Goal: Information Seeking & Learning: Learn about a topic

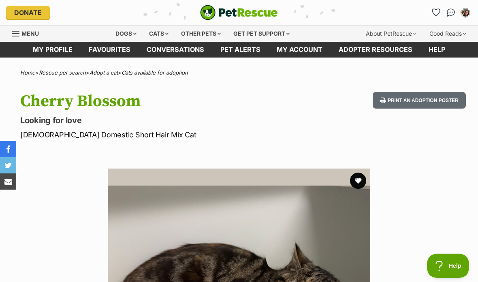
click at [362, 180] on button "favourite" at bounding box center [358, 181] width 16 height 16
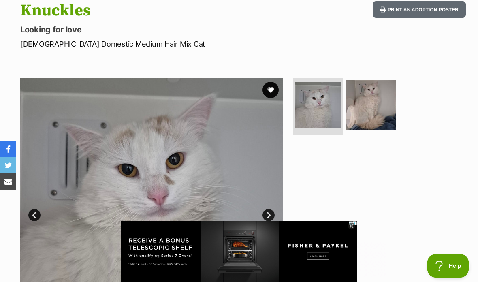
scroll to position [85, 0]
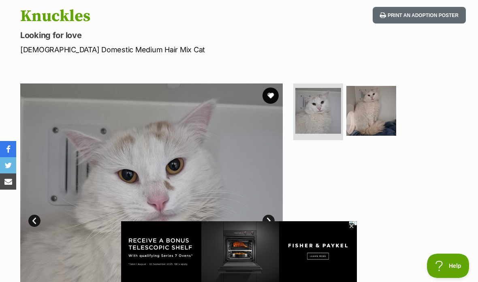
click at [379, 111] on img at bounding box center [372, 111] width 50 height 50
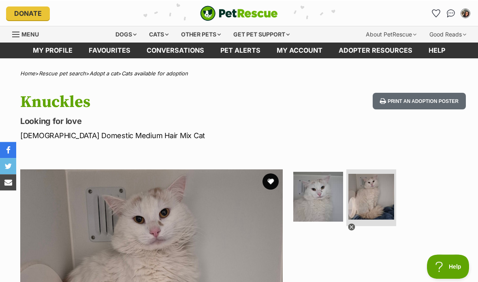
scroll to position [0, 0]
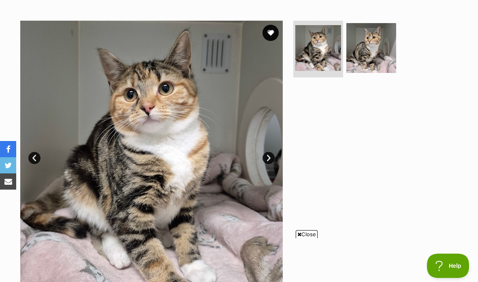
scroll to position [157, 0]
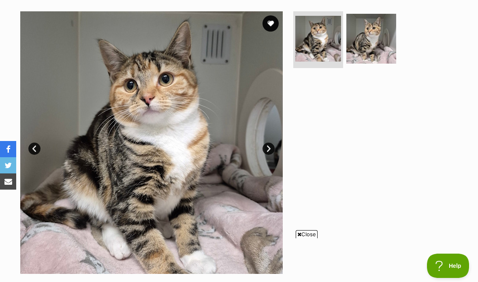
click at [267, 146] on link "Next" at bounding box center [269, 149] width 12 height 12
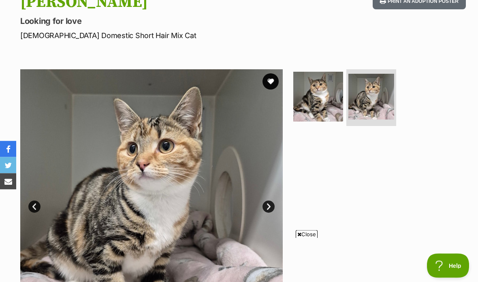
scroll to position [99, 0]
click at [377, 96] on img at bounding box center [372, 97] width 46 height 46
click at [322, 105] on img at bounding box center [318, 97] width 50 height 50
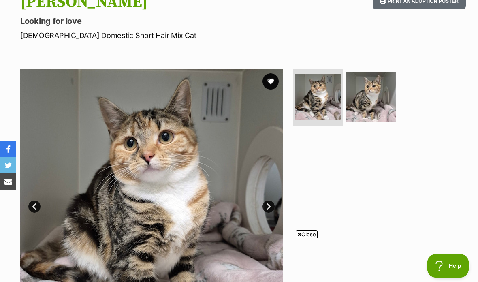
click at [374, 101] on img at bounding box center [372, 97] width 50 height 50
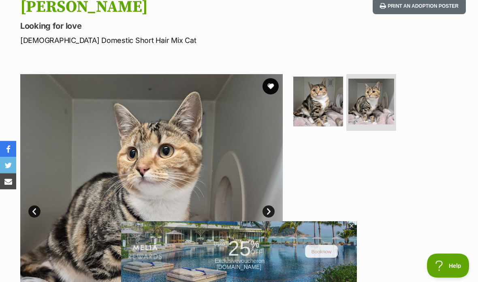
scroll to position [86, 0]
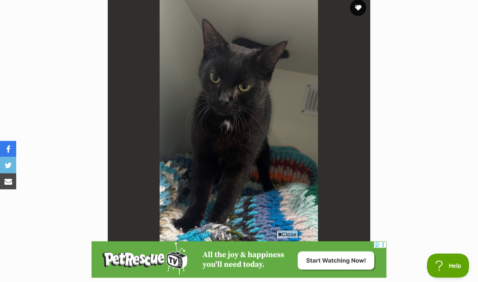
scroll to position [171, 0]
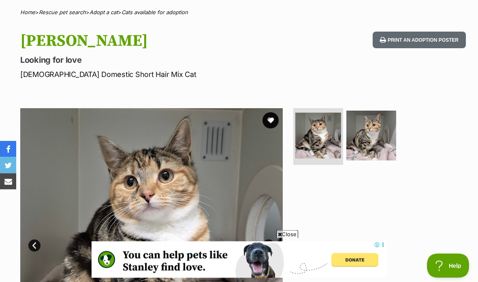
scroll to position [61, 0]
click at [265, 122] on button "favourite" at bounding box center [271, 120] width 16 height 16
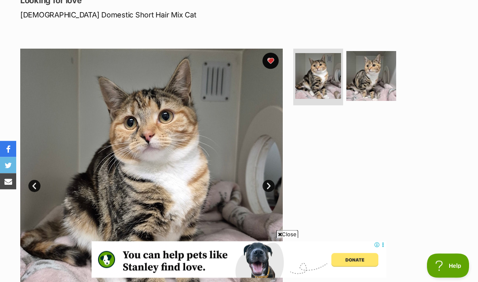
scroll to position [131, 0]
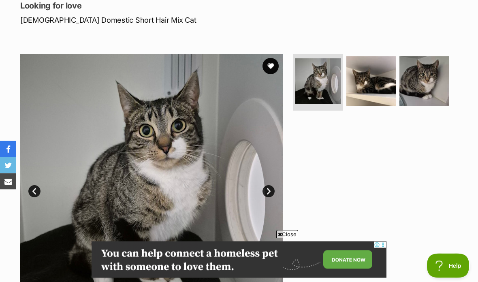
scroll to position [115, 0]
click at [374, 81] on img at bounding box center [372, 81] width 50 height 50
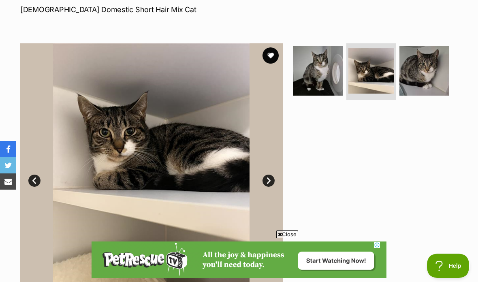
scroll to position [0, 0]
click at [430, 68] on img at bounding box center [425, 71] width 50 height 50
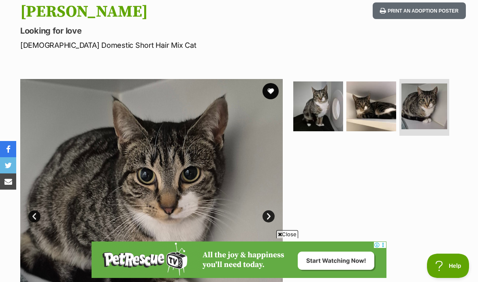
scroll to position [90, 0]
click at [272, 93] on button "favourite" at bounding box center [271, 91] width 16 height 16
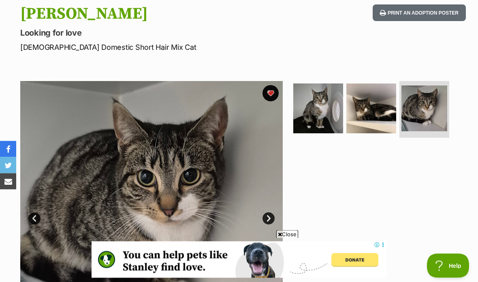
scroll to position [0, 0]
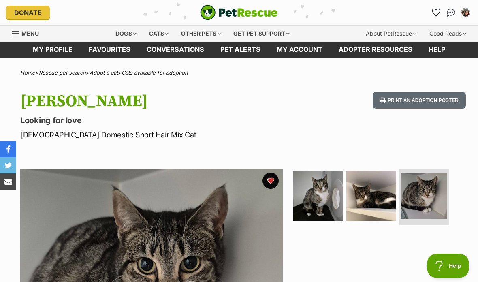
click at [424, 97] on button "Print an adoption poster" at bounding box center [419, 100] width 93 height 17
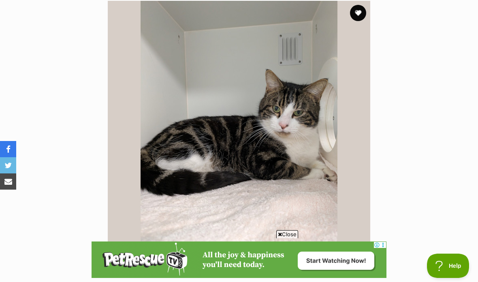
scroll to position [167, 0]
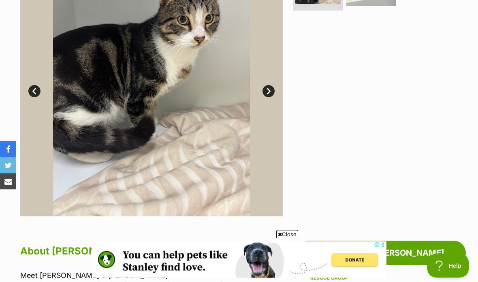
scroll to position [209, 0]
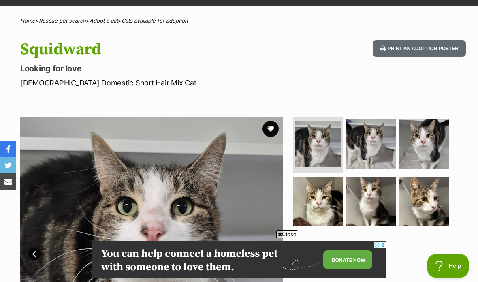
scroll to position [41, 0]
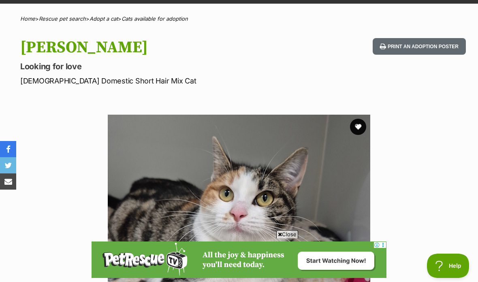
scroll to position [63, 0]
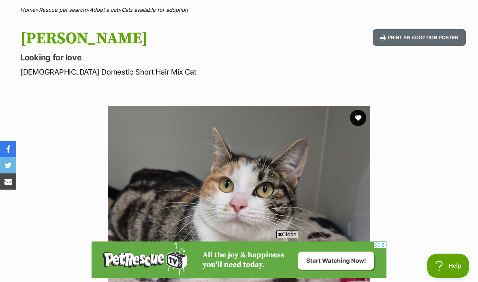
click at [359, 116] on button "favourite" at bounding box center [358, 118] width 16 height 16
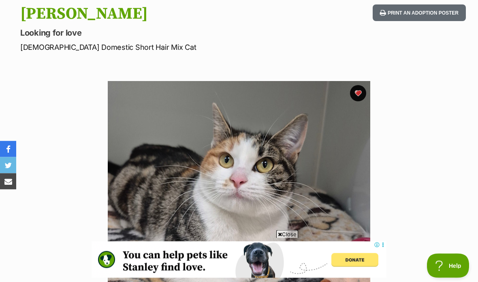
scroll to position [0, 0]
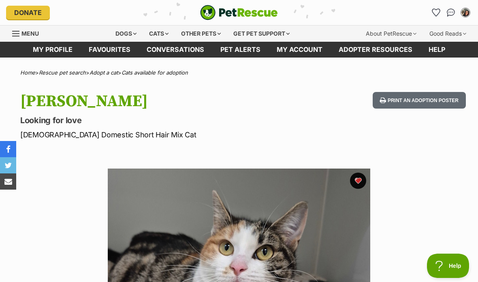
click at [441, 102] on button "Print an adoption poster" at bounding box center [419, 100] width 93 height 17
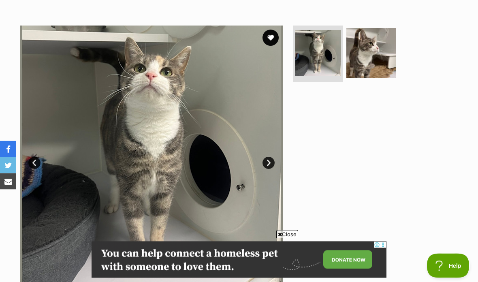
scroll to position [141, 0]
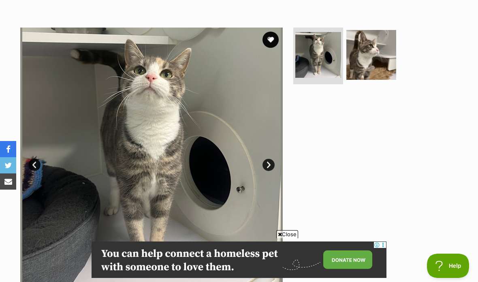
click at [370, 51] on img at bounding box center [372, 55] width 50 height 50
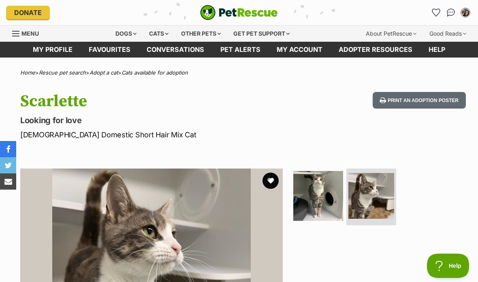
scroll to position [0, 0]
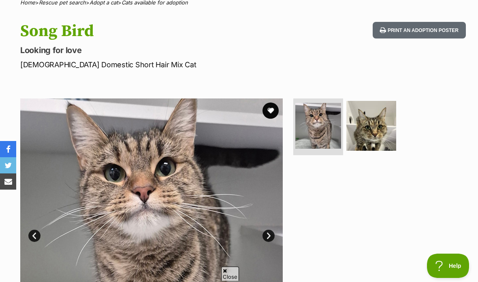
scroll to position [70, 0]
click at [387, 129] on img at bounding box center [372, 126] width 50 height 50
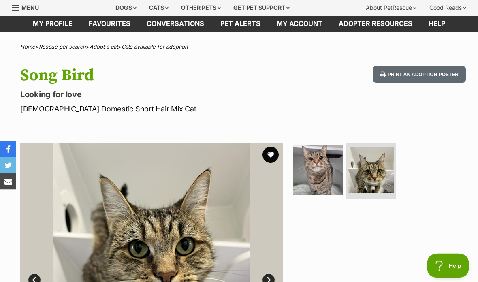
scroll to position [0, 0]
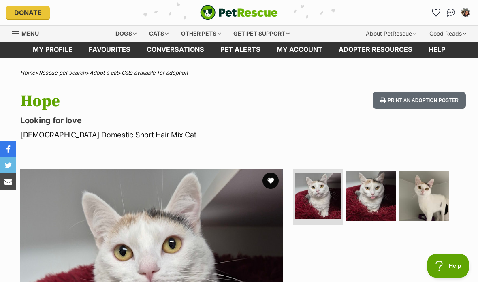
click at [381, 195] on img at bounding box center [372, 196] width 50 height 50
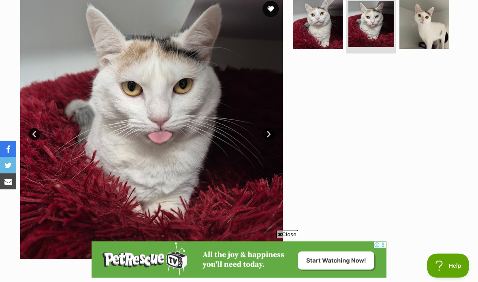
scroll to position [172, 0]
click at [431, 26] on img at bounding box center [425, 24] width 50 height 50
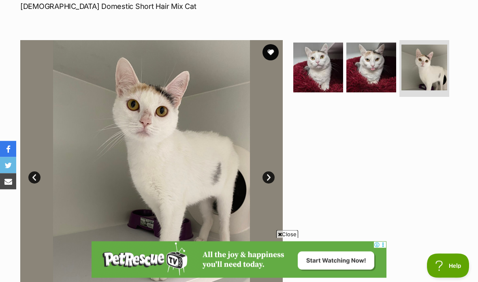
scroll to position [128, 0]
click at [381, 71] on img at bounding box center [372, 68] width 50 height 50
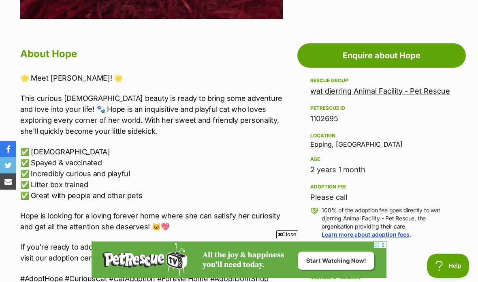
scroll to position [445, 0]
